Goal: Check status: Check status

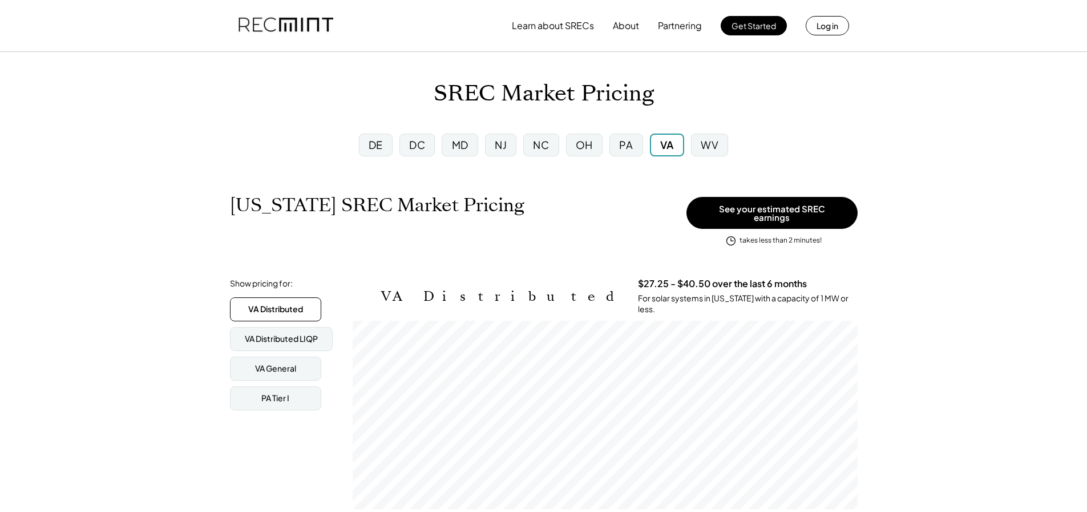
click at [510, 143] on div "NJ" at bounding box center [500, 145] width 31 height 23
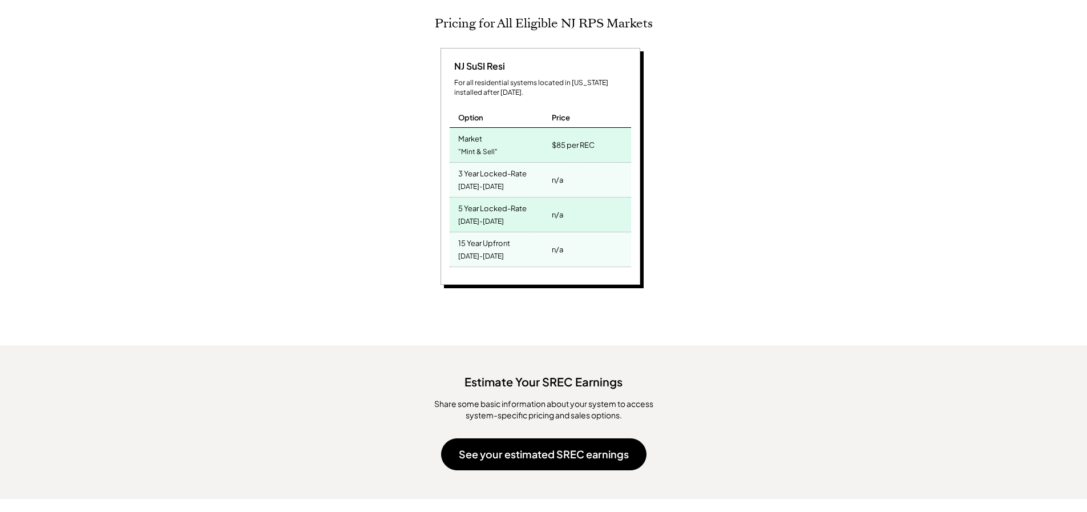
scroll to position [114, 0]
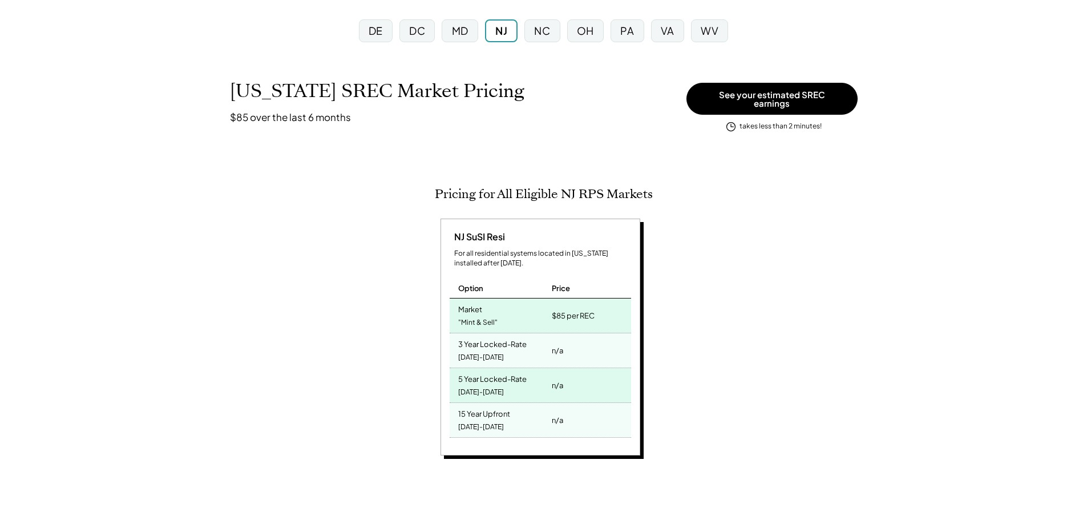
click at [382, 38] on div "DE" at bounding box center [376, 30] width 34 height 23
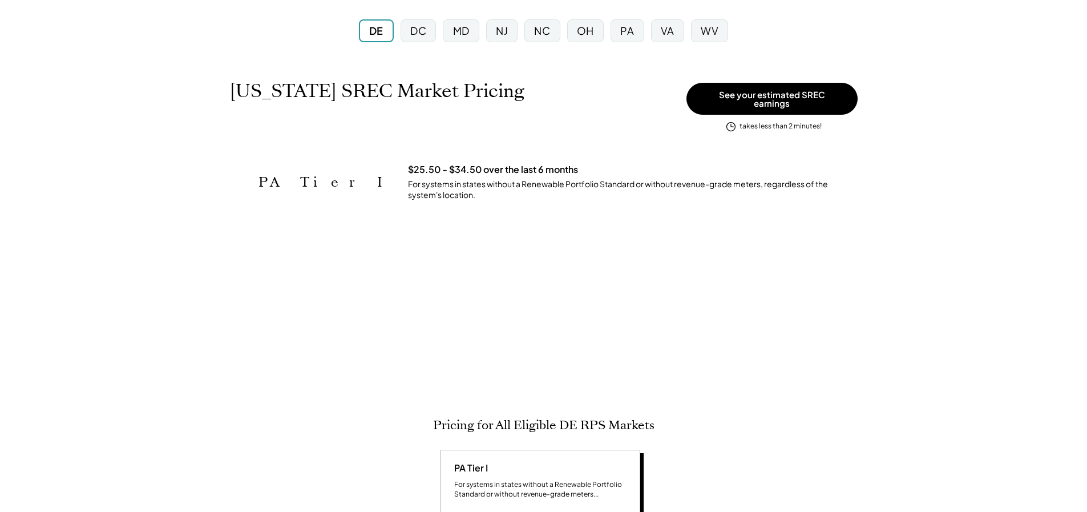
scroll to position [570857, 570857]
click at [405, 37] on div "DC" at bounding box center [418, 30] width 35 height 23
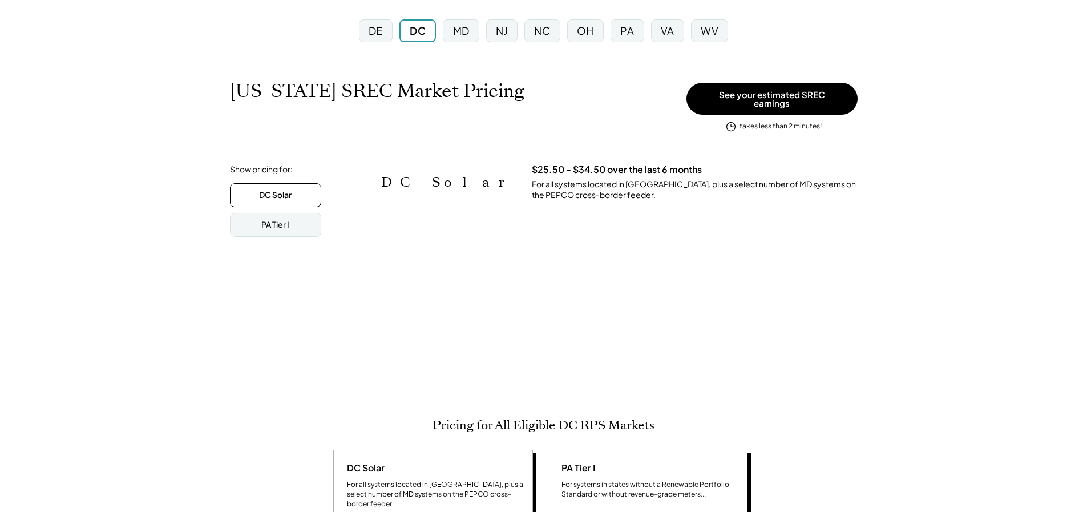
scroll to position [188, 628]
click at [433, 38] on div "DC" at bounding box center [418, 30] width 37 height 23
click at [458, 41] on div "MD" at bounding box center [461, 30] width 36 height 23
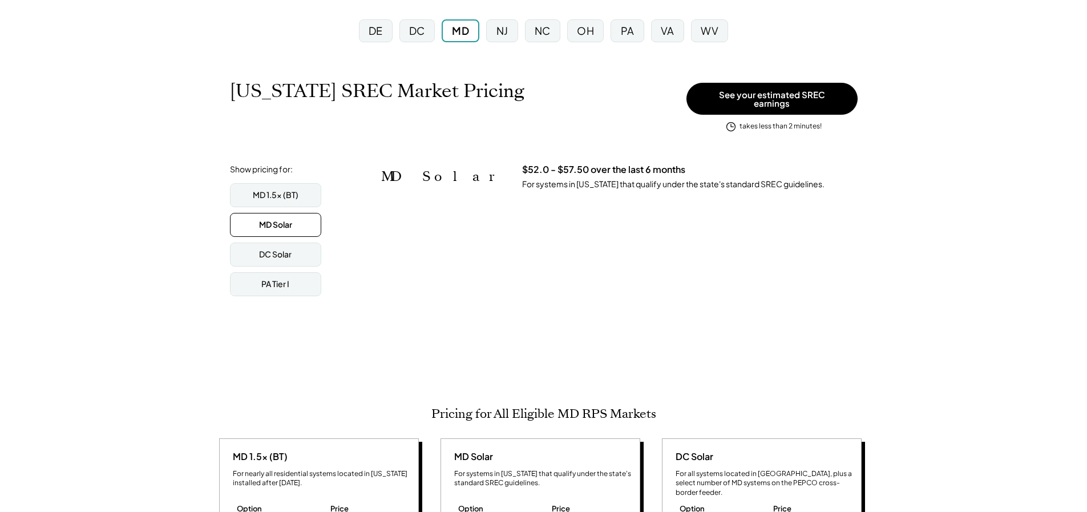
scroll to position [188, 505]
click at [493, 35] on div "NJ" at bounding box center [501, 30] width 31 height 23
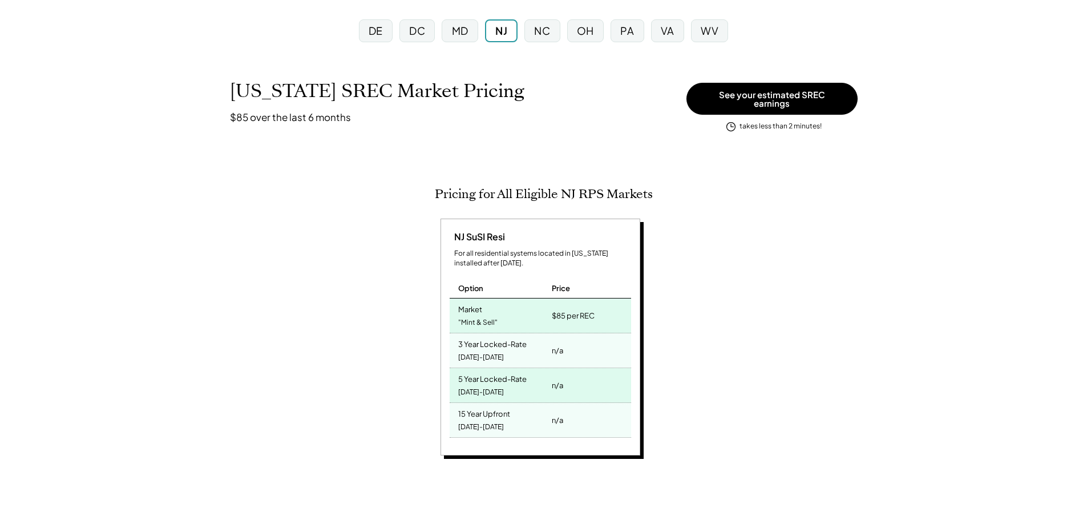
click at [544, 35] on div "NC" at bounding box center [542, 30] width 16 height 14
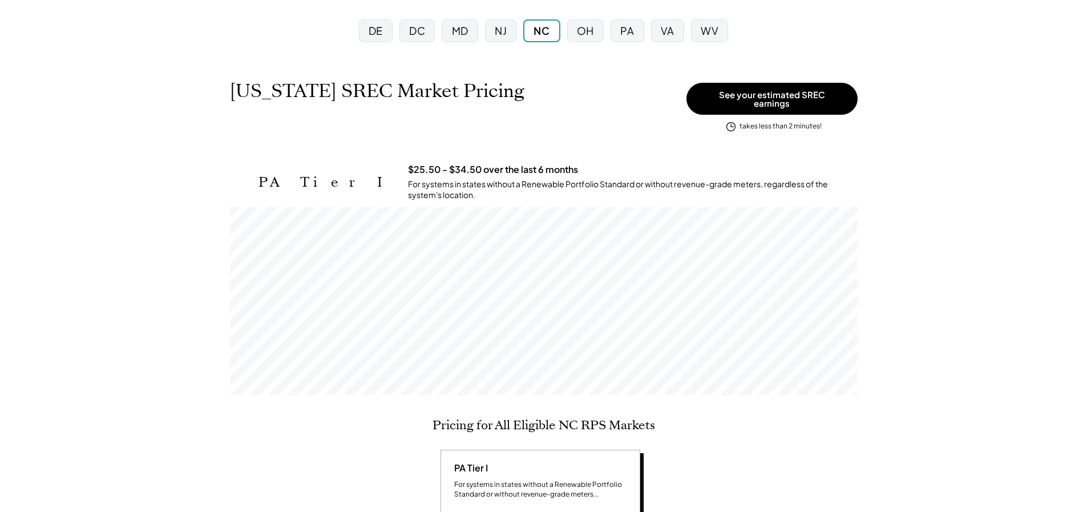
scroll to position [188, 628]
click at [593, 37] on div "OH" at bounding box center [585, 30] width 17 height 14
click at [634, 37] on div "PA" at bounding box center [628, 30] width 14 height 14
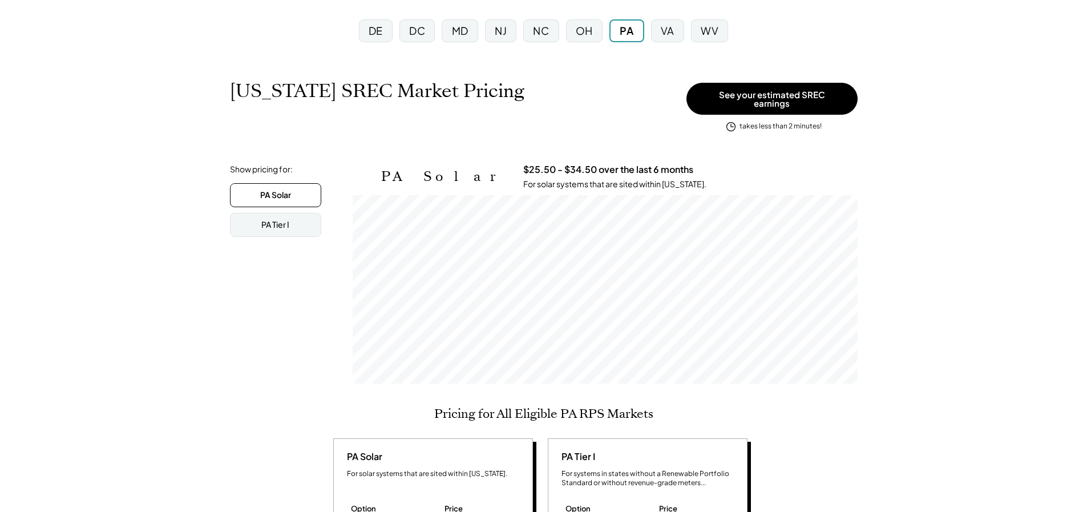
click at [660, 39] on div "VA" at bounding box center [667, 30] width 33 height 23
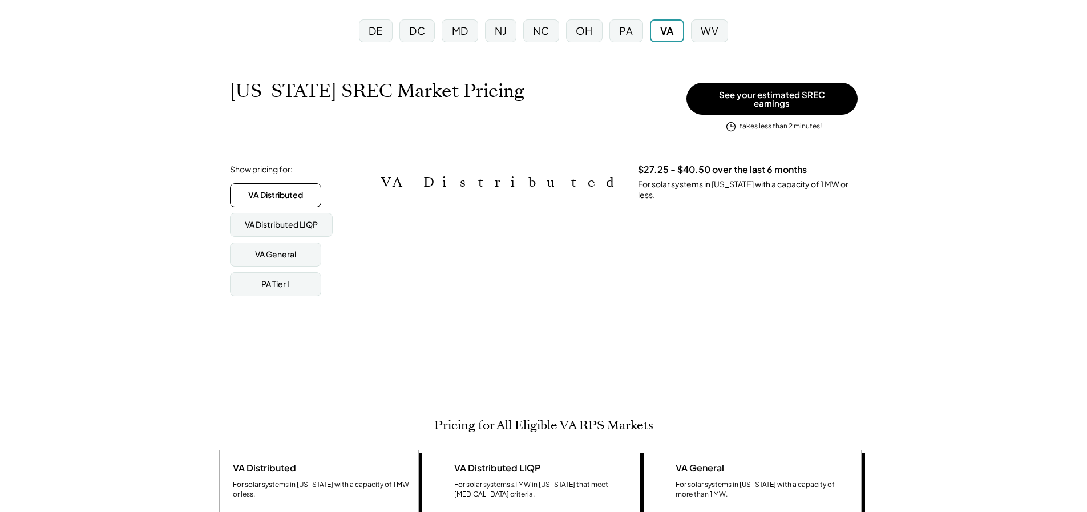
click at [716, 35] on div "WV" at bounding box center [710, 30] width 18 height 14
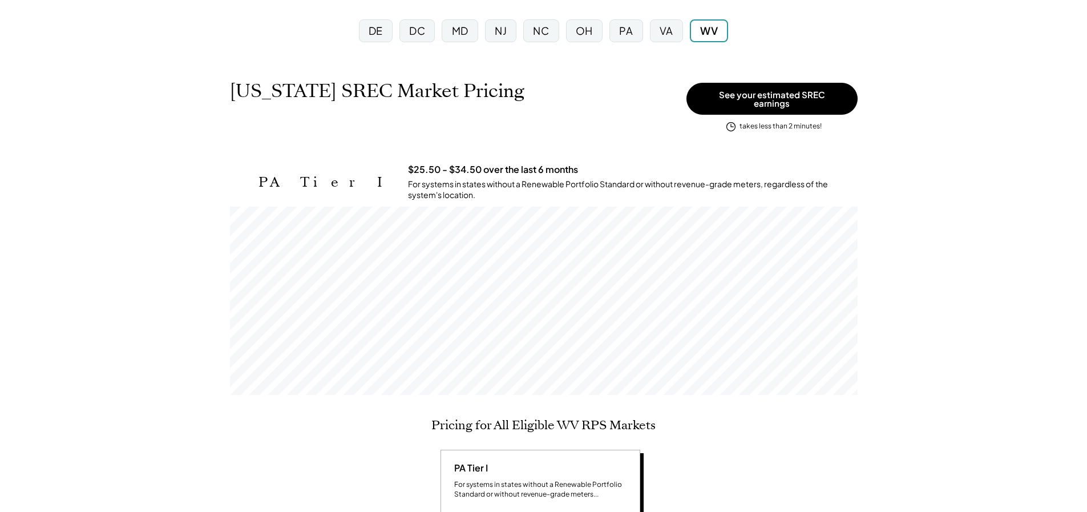
scroll to position [188, 628]
click at [476, 34] on div "MD" at bounding box center [460, 30] width 36 height 23
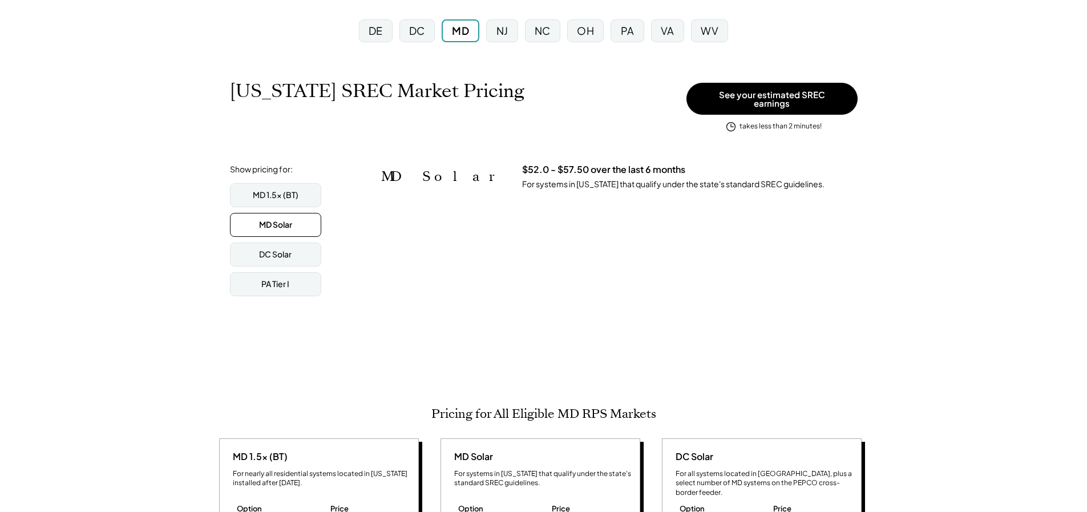
scroll to position [188, 505]
click at [309, 183] on div "MD 1.5x (BT)" at bounding box center [275, 195] width 91 height 24
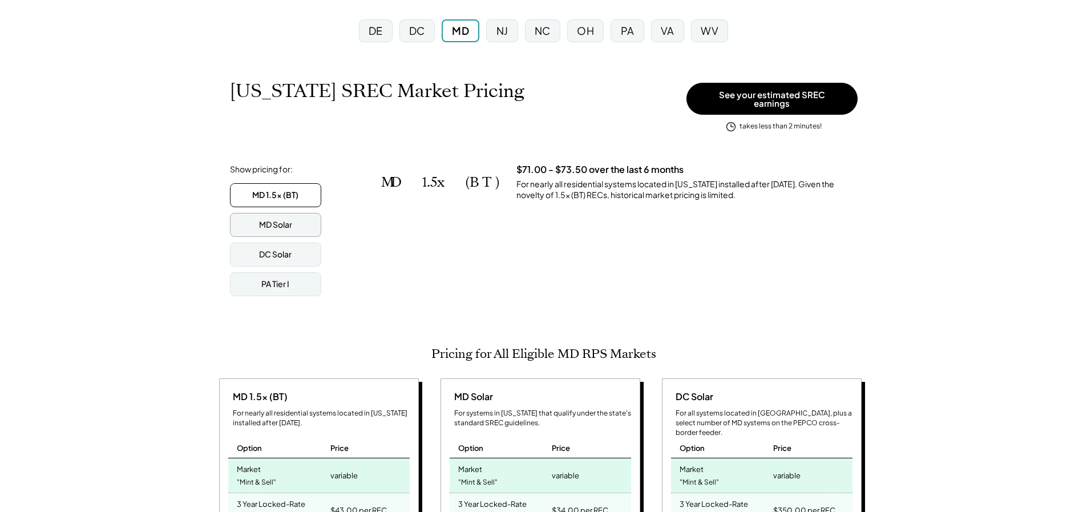
click at [308, 213] on div "MD Solar" at bounding box center [275, 225] width 91 height 24
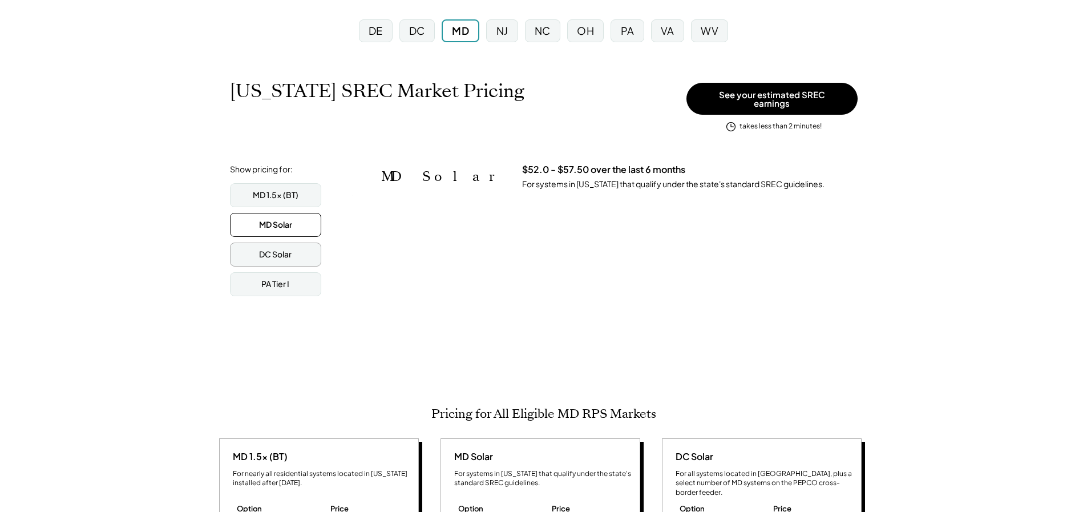
click at [308, 245] on div "DC Solar" at bounding box center [275, 255] width 91 height 24
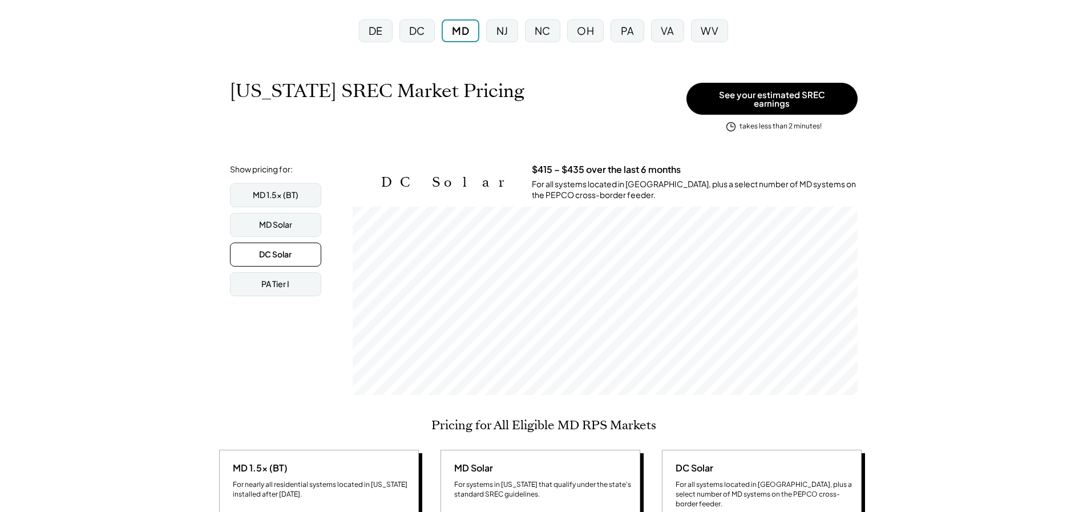
click at [308, 262] on div "MD 1.5x (BT) MD Solar DC Solar PA Tier I" at bounding box center [287, 239] width 114 height 113
click at [311, 272] on div "PA Tier I" at bounding box center [275, 284] width 91 height 24
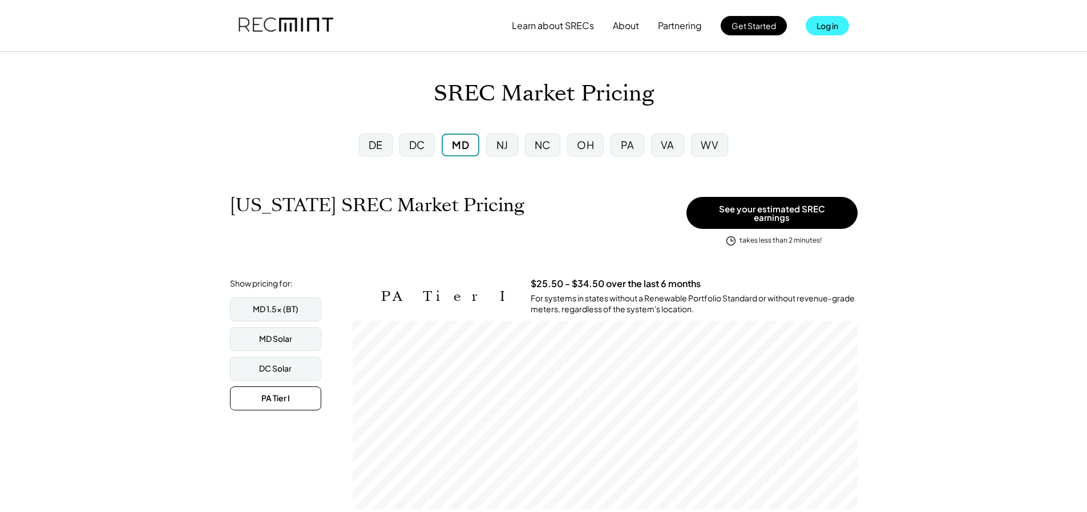
drag, startPoint x: 828, startPoint y: 28, endPoint x: 836, endPoint y: 25, distance: 8.2
click at [836, 25] on button "Log in" at bounding box center [827, 25] width 43 height 19
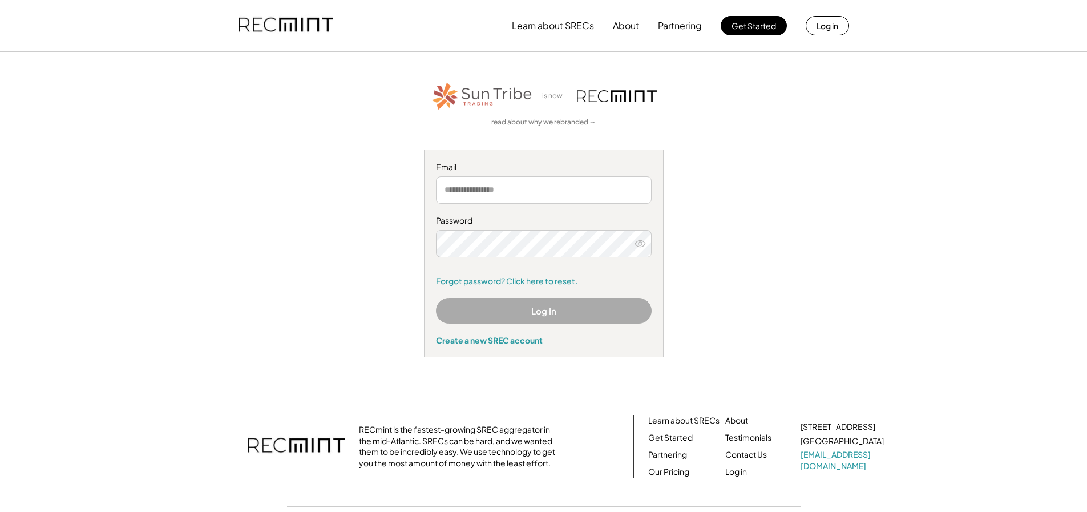
click at [457, 195] on input "email" at bounding box center [544, 189] width 216 height 27
type input "**********"
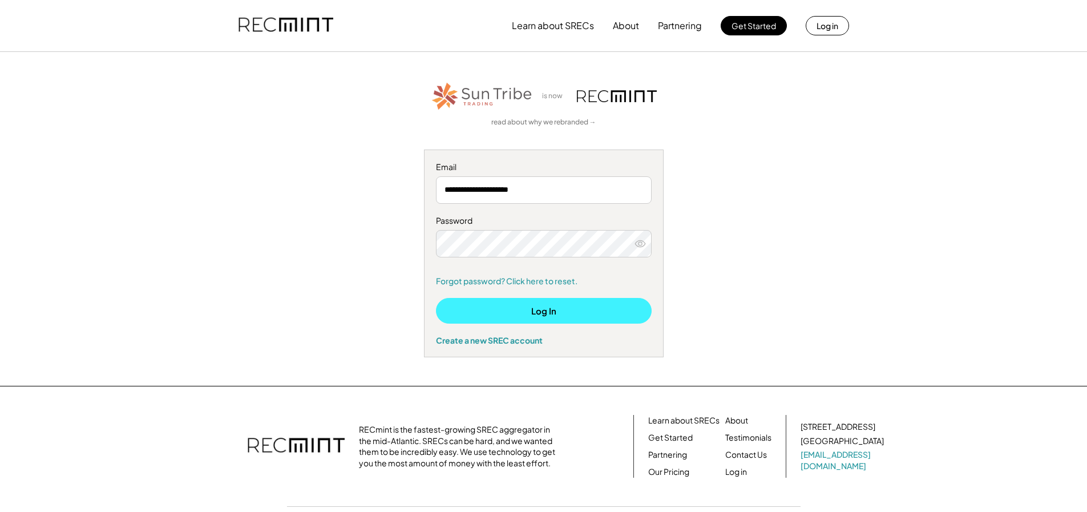
click at [562, 304] on button "Log In" at bounding box center [544, 311] width 216 height 26
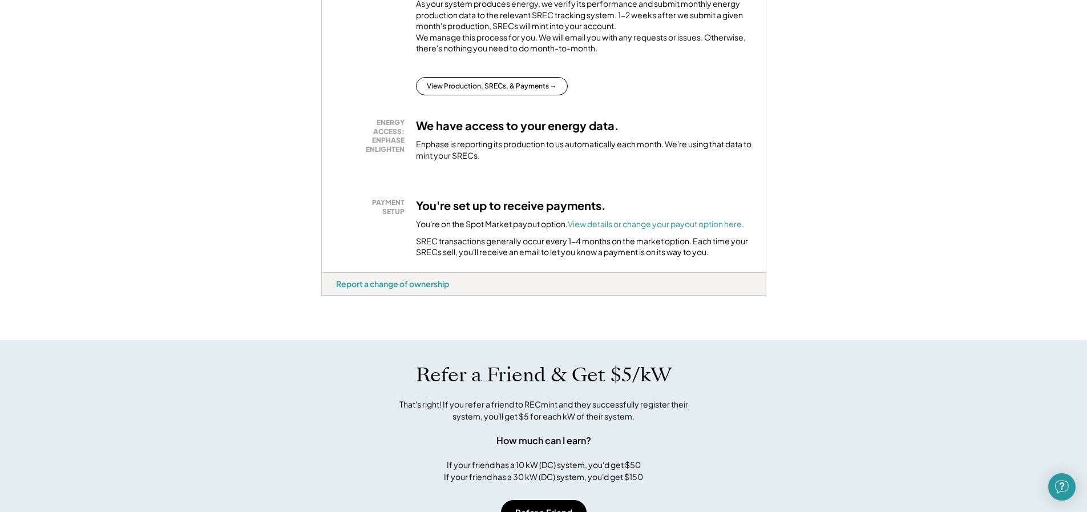
scroll to position [171, 0]
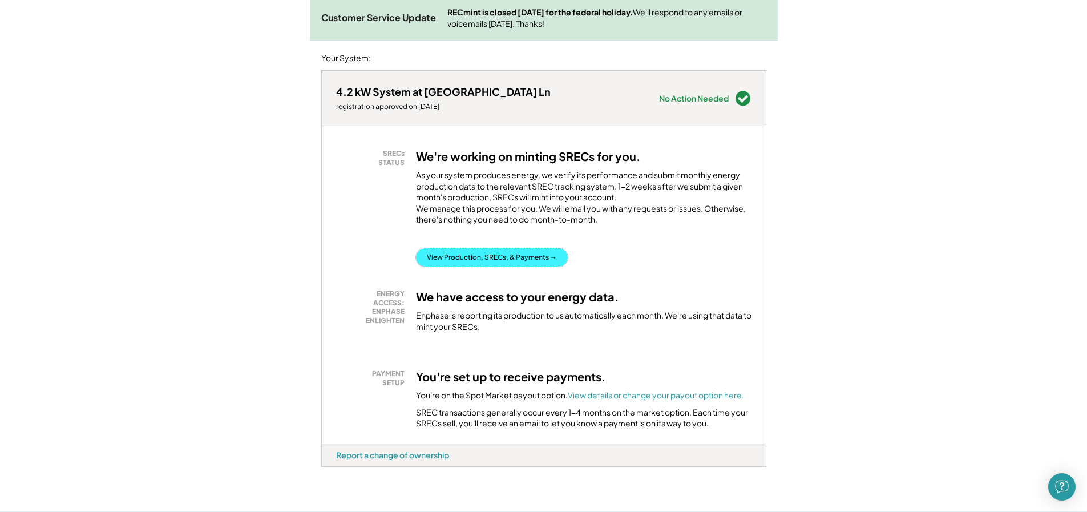
click at [493, 265] on button "View Production, SRECs, & Payments →" at bounding box center [492, 257] width 152 height 18
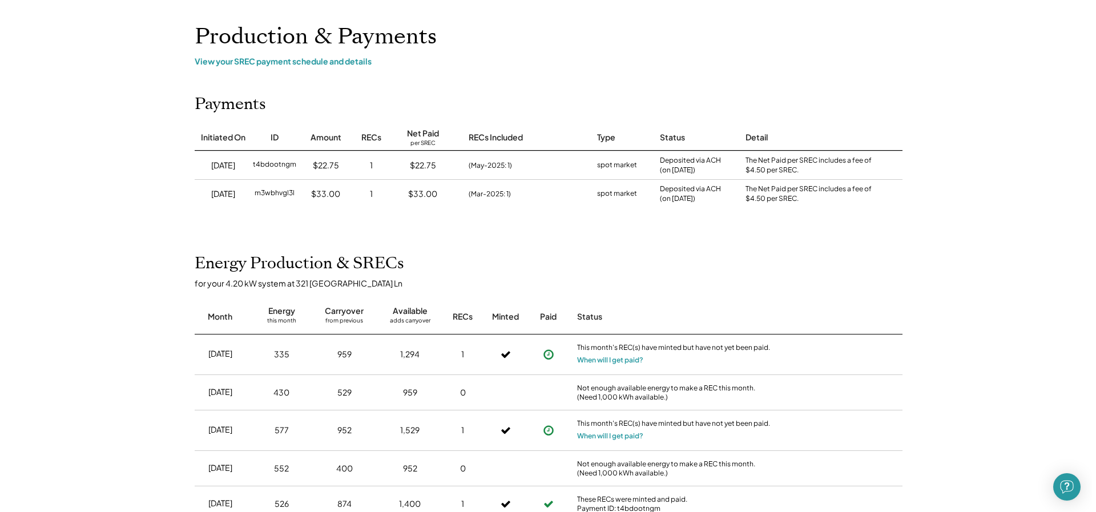
scroll to position [114, 0]
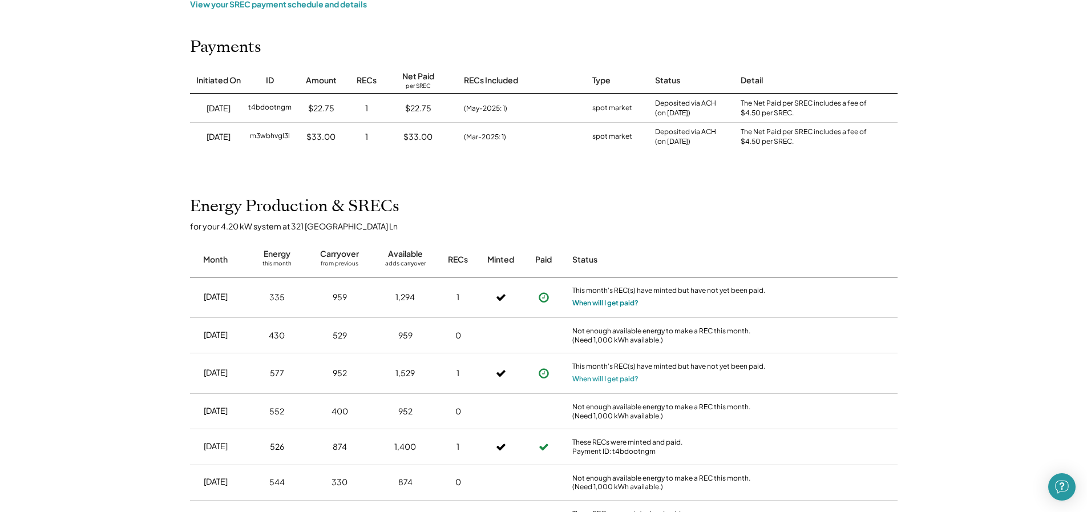
click at [597, 305] on button "When will I get paid?" at bounding box center [606, 302] width 66 height 11
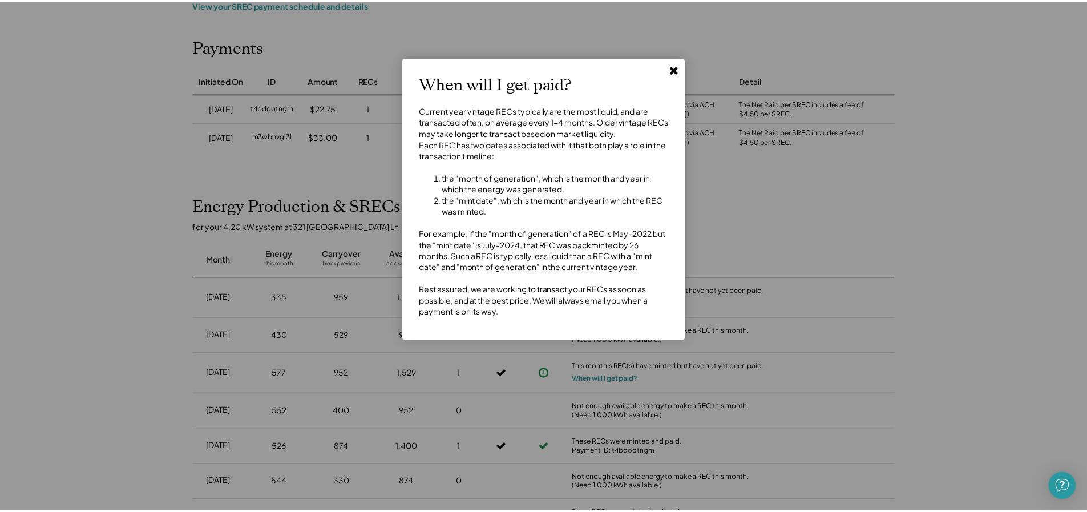
scroll to position [0, 0]
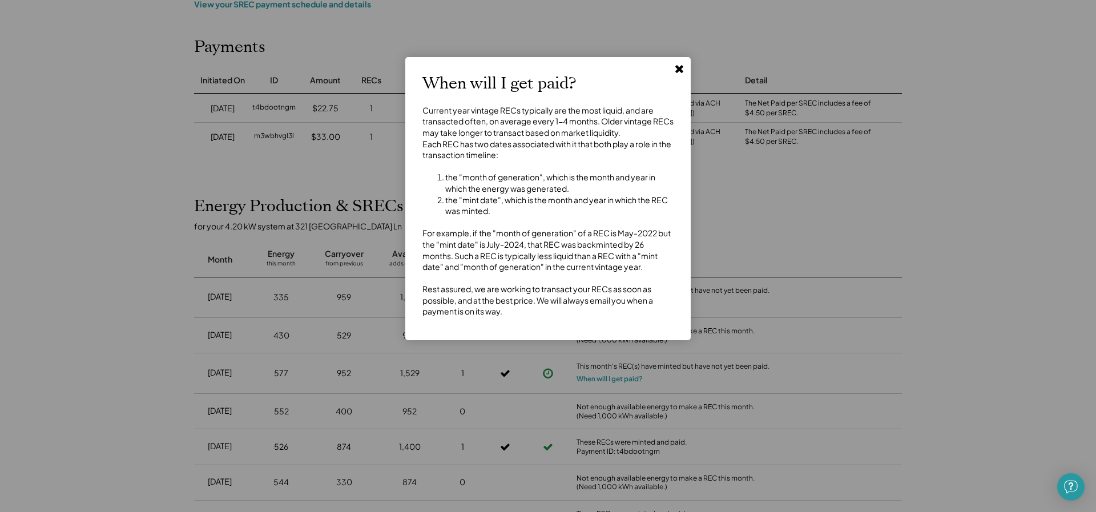
click at [679, 69] on use at bounding box center [679, 69] width 8 height 8
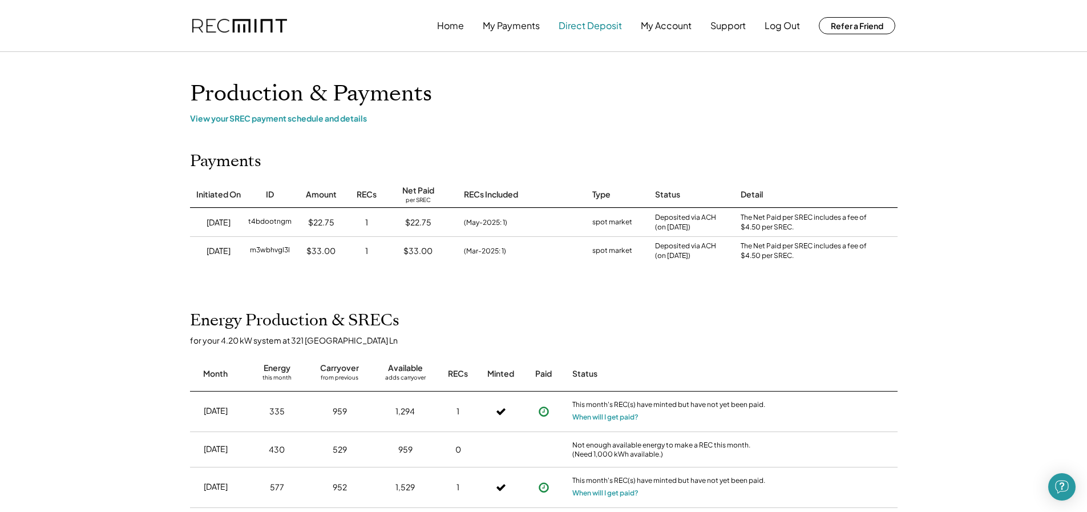
click at [570, 33] on button "Direct Deposit" at bounding box center [590, 25] width 63 height 23
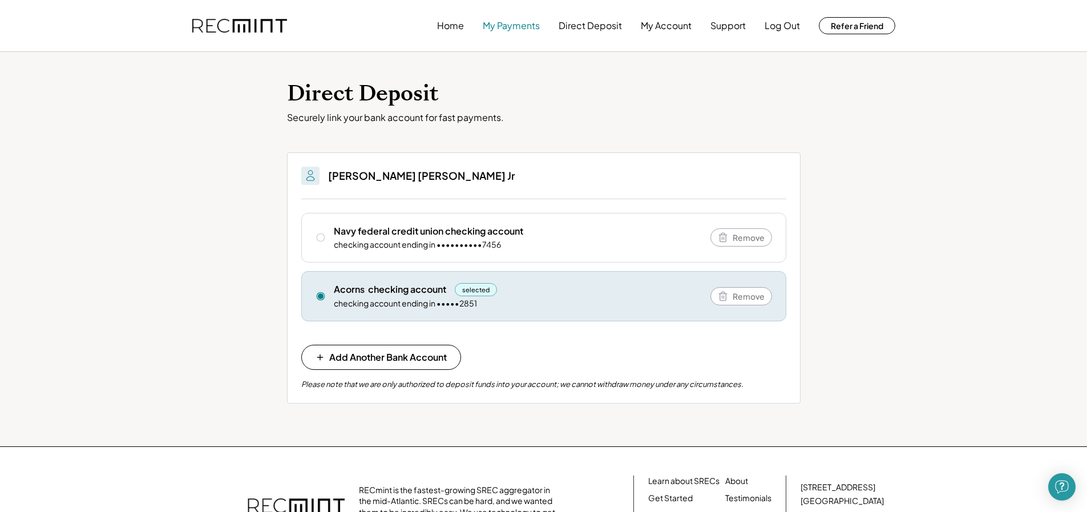
click at [510, 33] on button "My Payments" at bounding box center [511, 25] width 57 height 23
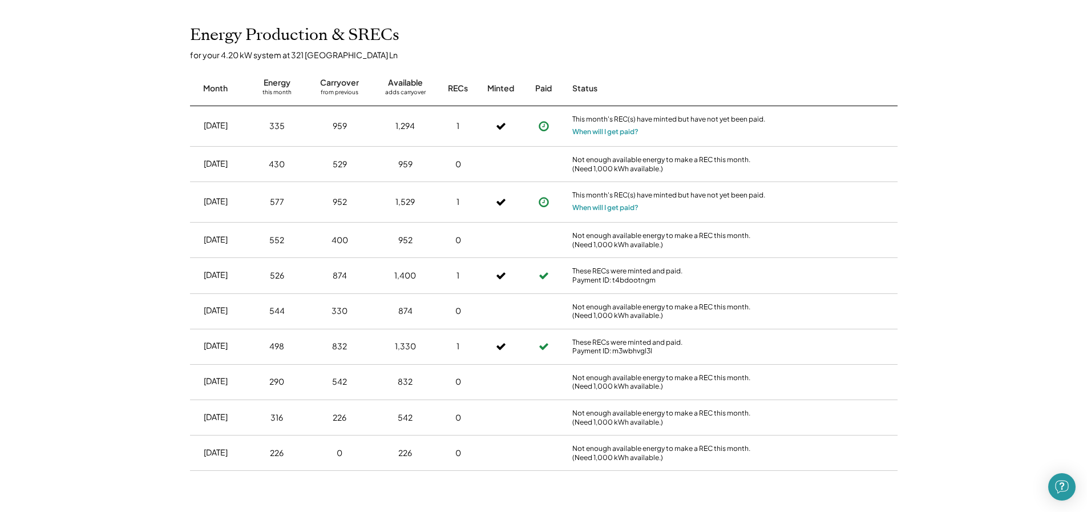
scroll to position [171, 0]
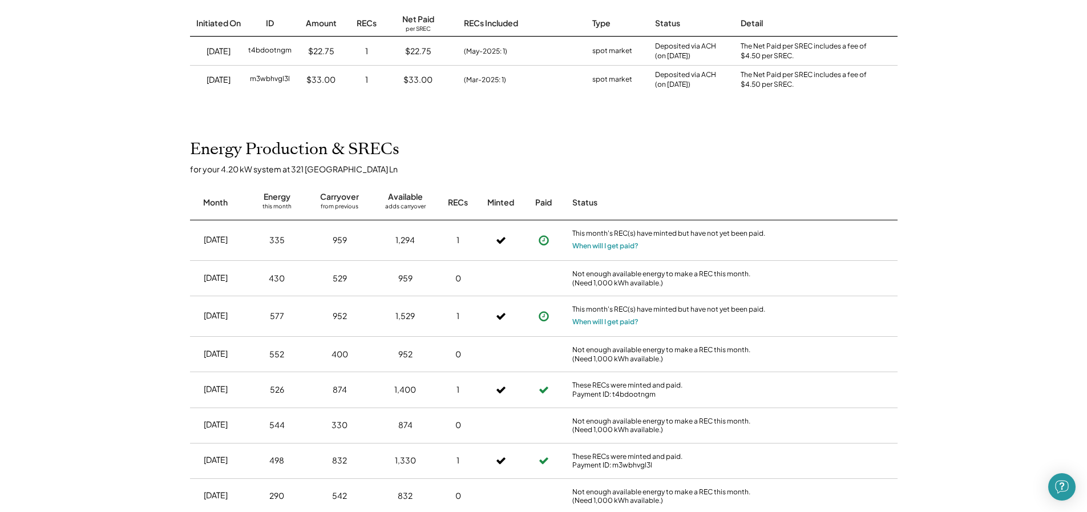
drag, startPoint x: 399, startPoint y: 239, endPoint x: 420, endPoint y: 237, distance: 21.2
click at [420, 237] on div "1,294" at bounding box center [405, 240] width 54 height 29
click at [308, 252] on div "Sep 2025 335 959 1,294 1 This month's REC(s) have minted but have not yet been …" at bounding box center [544, 240] width 708 height 41
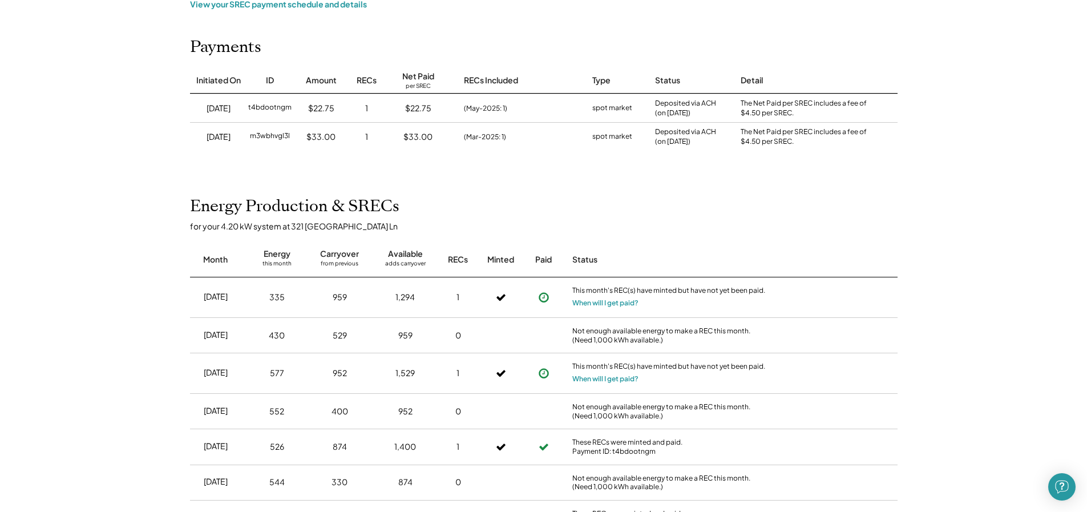
scroll to position [0, 0]
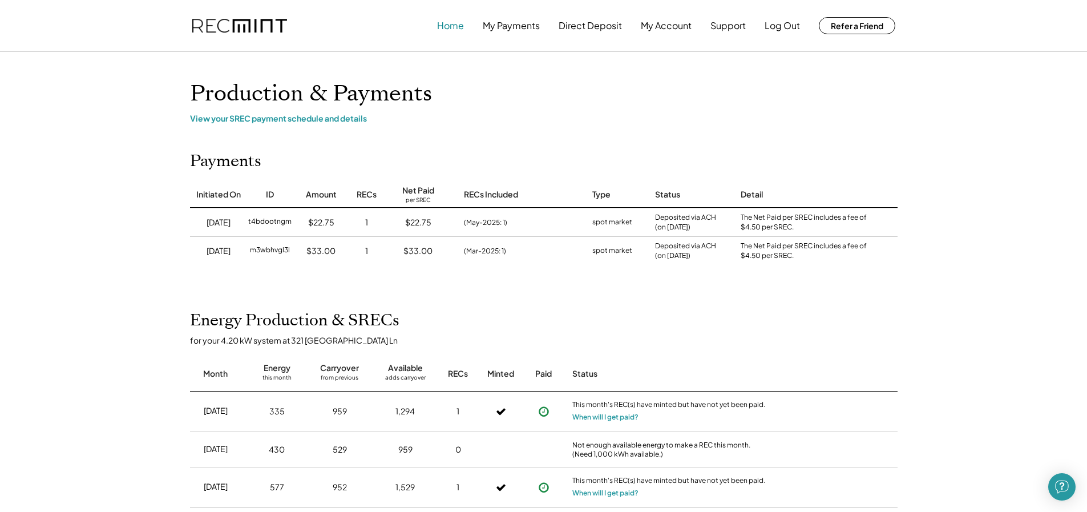
click at [453, 25] on button "Home" at bounding box center [450, 25] width 27 height 23
